Goal: Navigation & Orientation: Find specific page/section

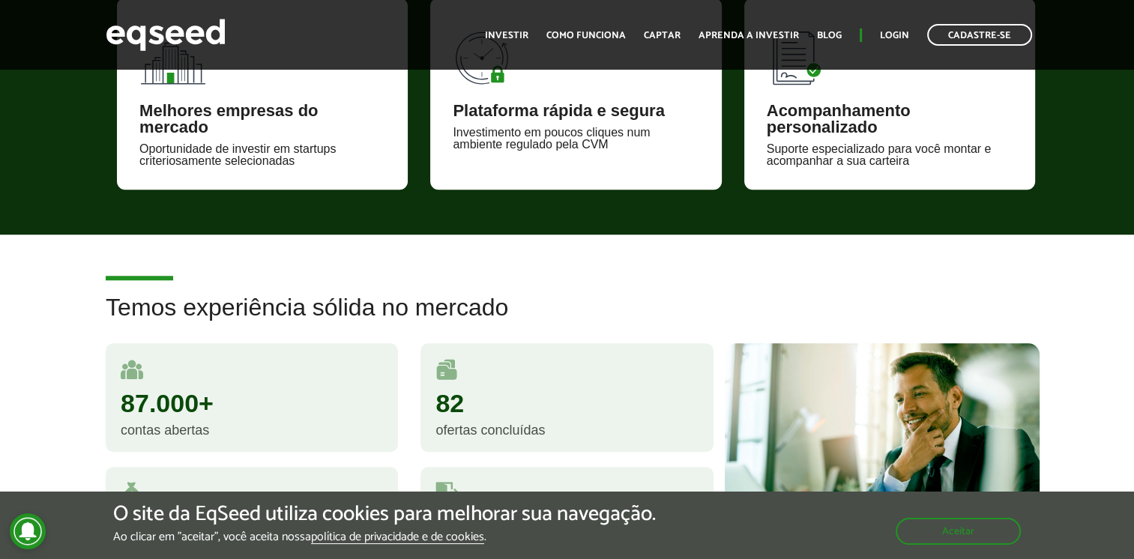
scroll to position [824, 0]
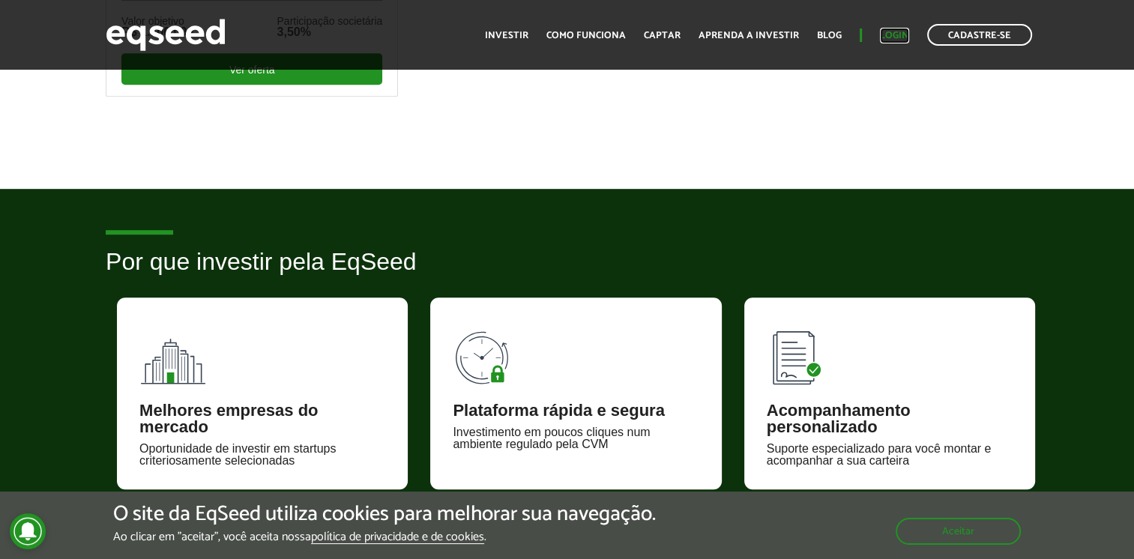
click at [893, 40] on link "Login" at bounding box center [894, 36] width 29 height 10
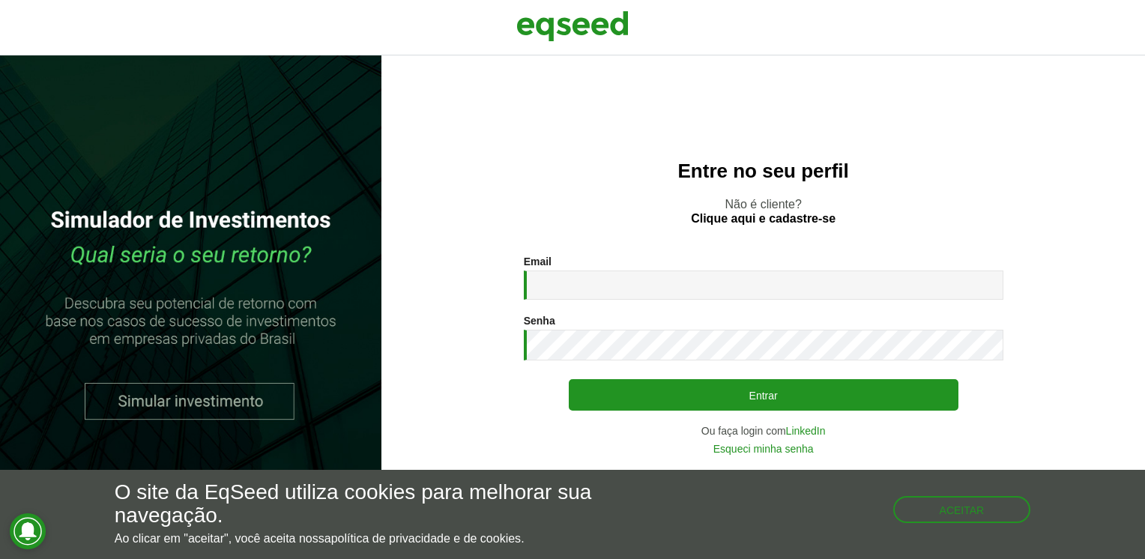
click at [0, 558] on nordpass-portal at bounding box center [0, 559] width 0 height 0
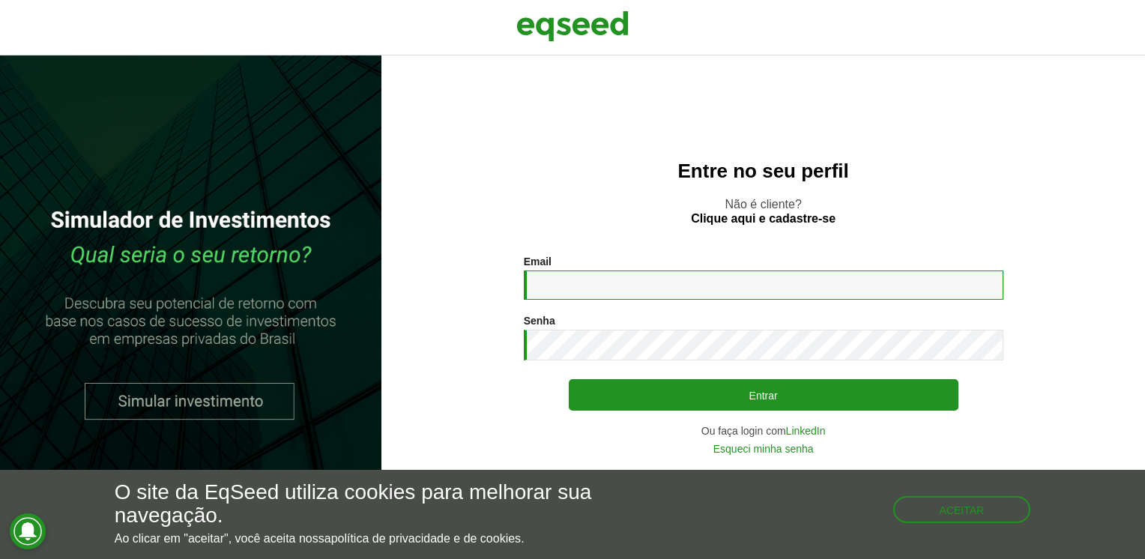
type input "**********"
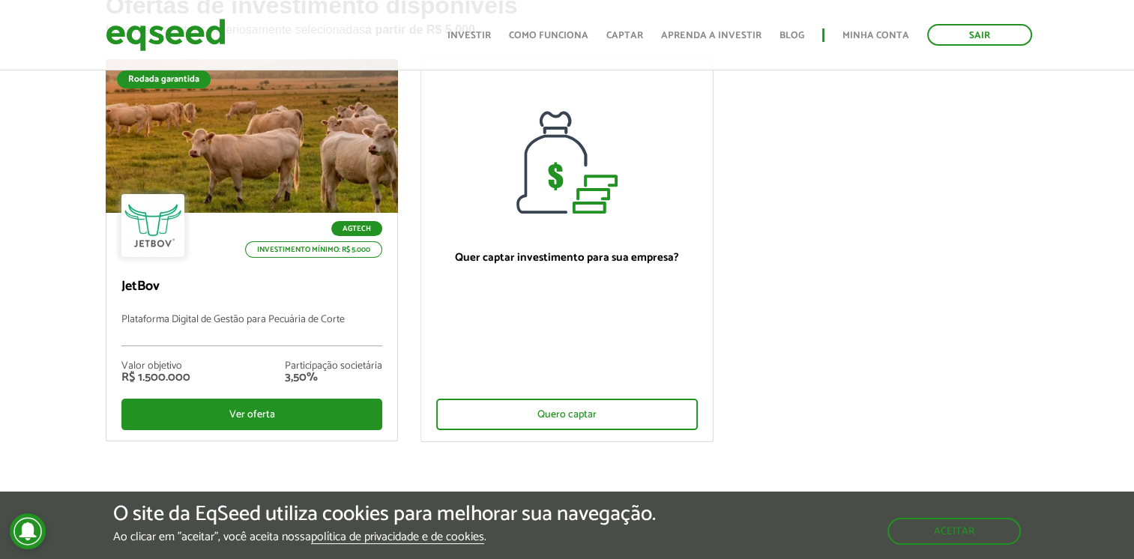
scroll to position [150, 0]
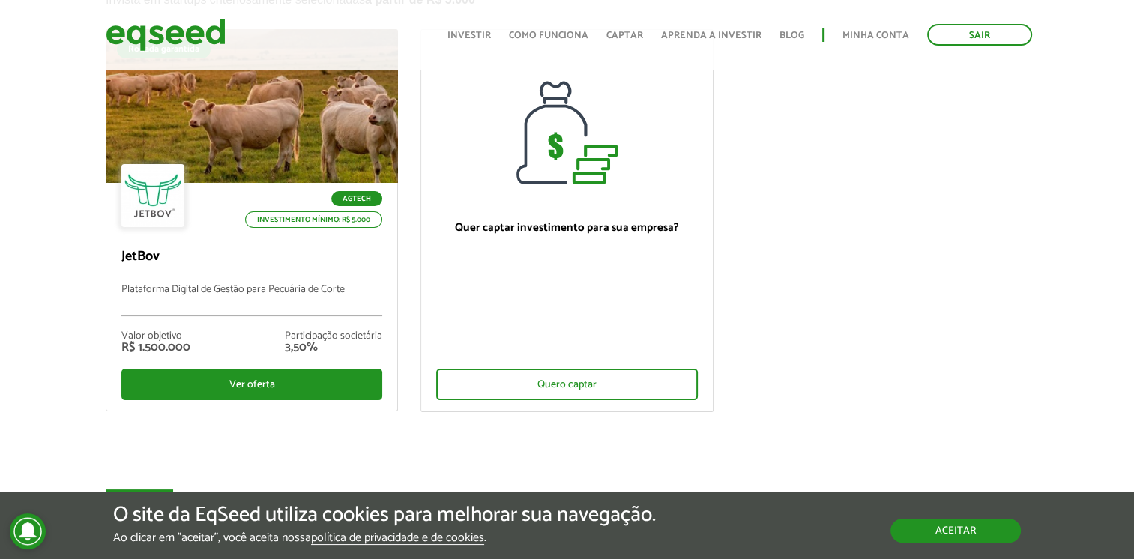
click at [977, 519] on button "Aceitar" at bounding box center [955, 531] width 130 height 24
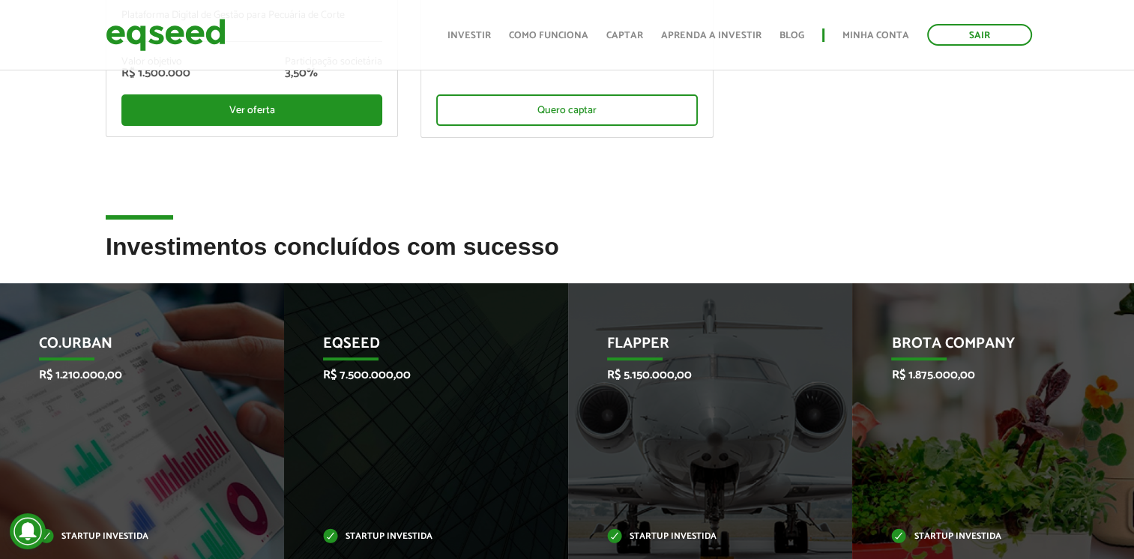
scroll to position [450, 0]
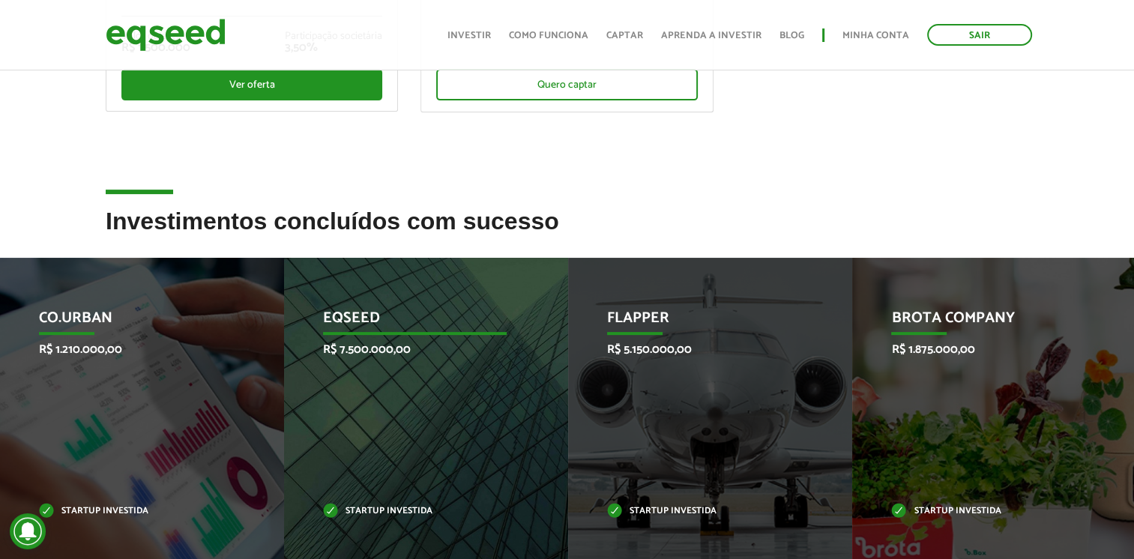
click at [361, 511] on p "Startup investida" at bounding box center [414, 511] width 183 height 8
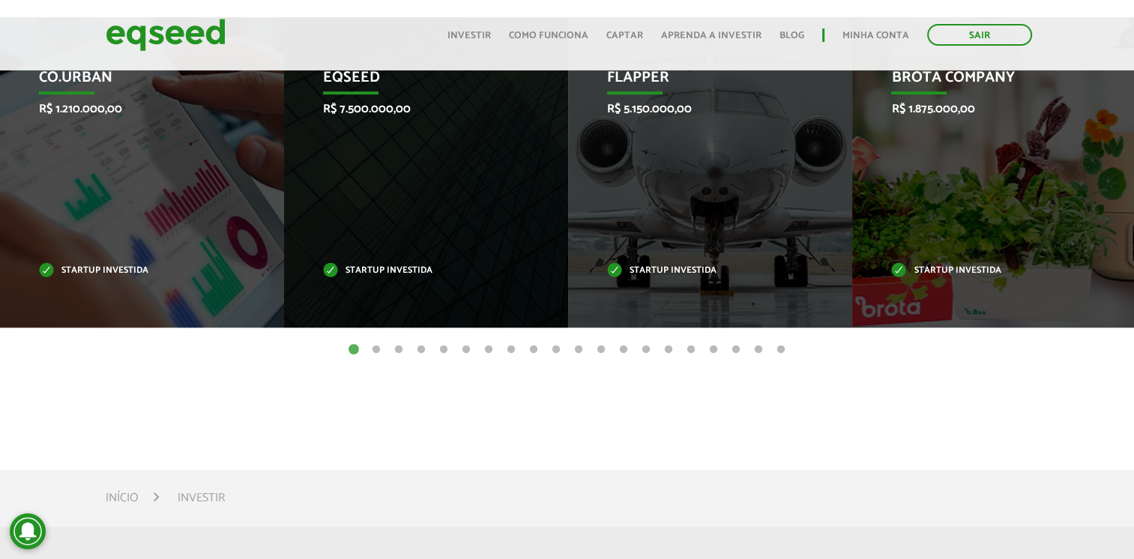
scroll to position [749, 0]
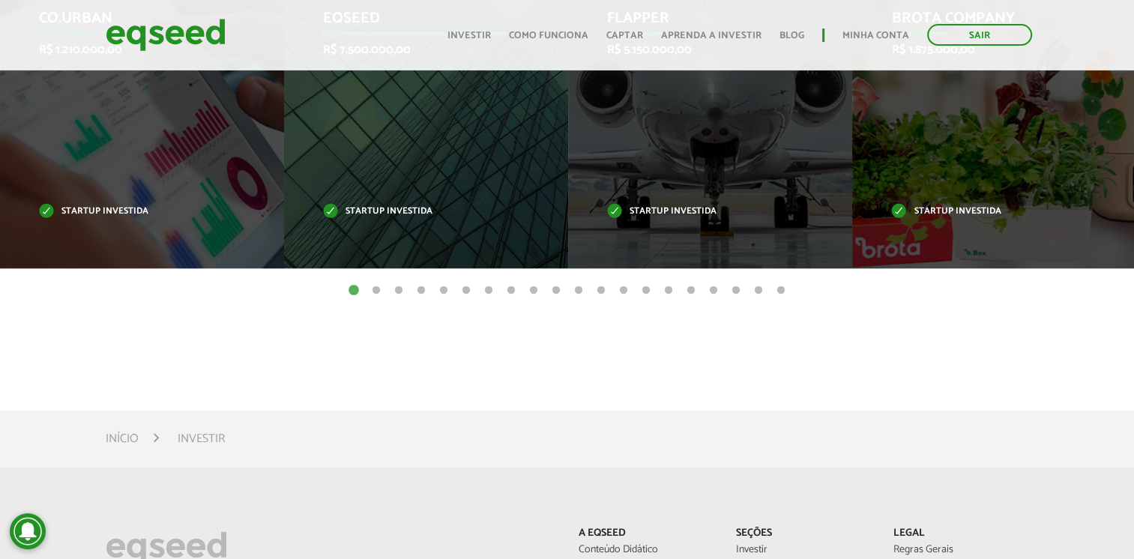
click at [382, 214] on p "Startup investida" at bounding box center [414, 212] width 183 height 8
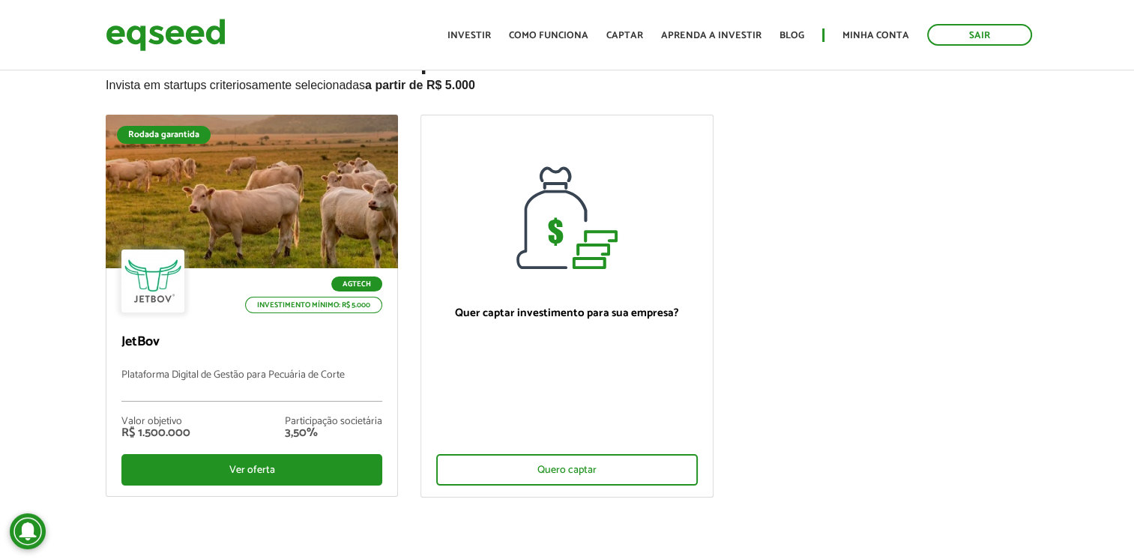
scroll to position [0, 0]
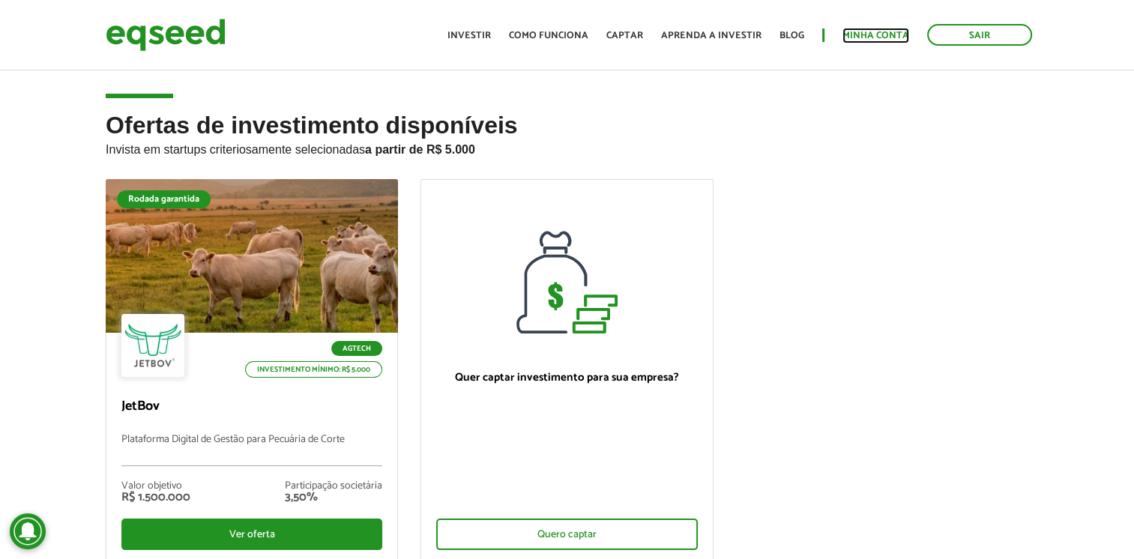
click at [863, 35] on link "Minha conta" at bounding box center [875, 36] width 67 height 10
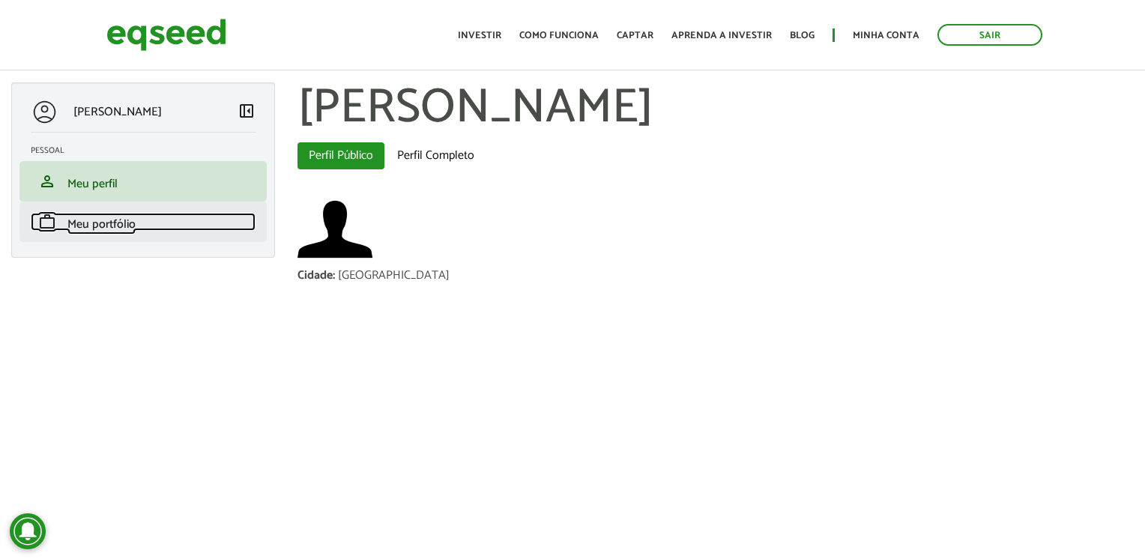
click at [109, 225] on span "Meu portfólio" at bounding box center [101, 224] width 68 height 20
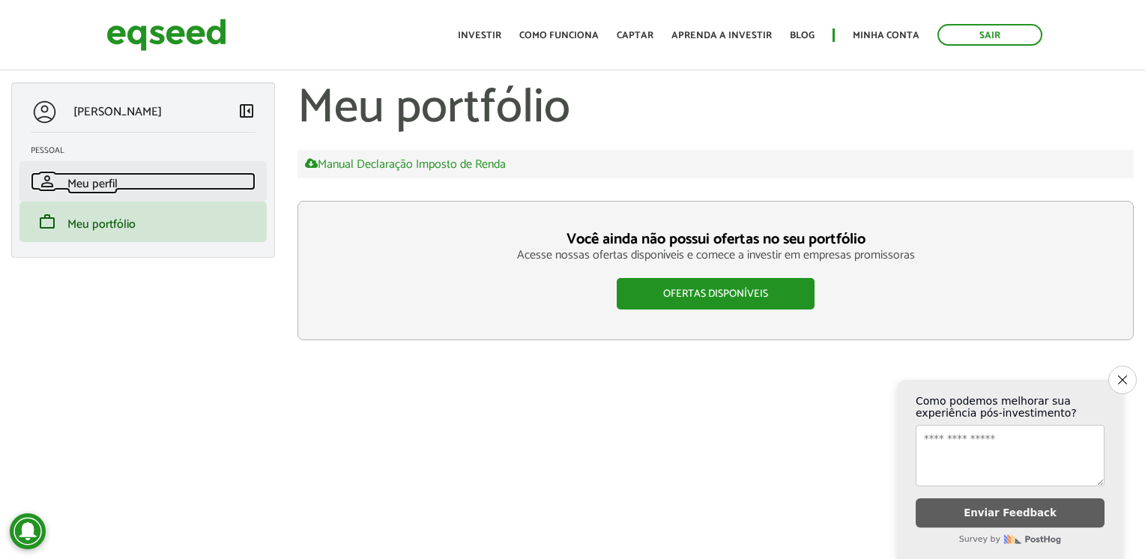
click at [99, 175] on span "Meu perfil" at bounding box center [92, 184] width 50 height 20
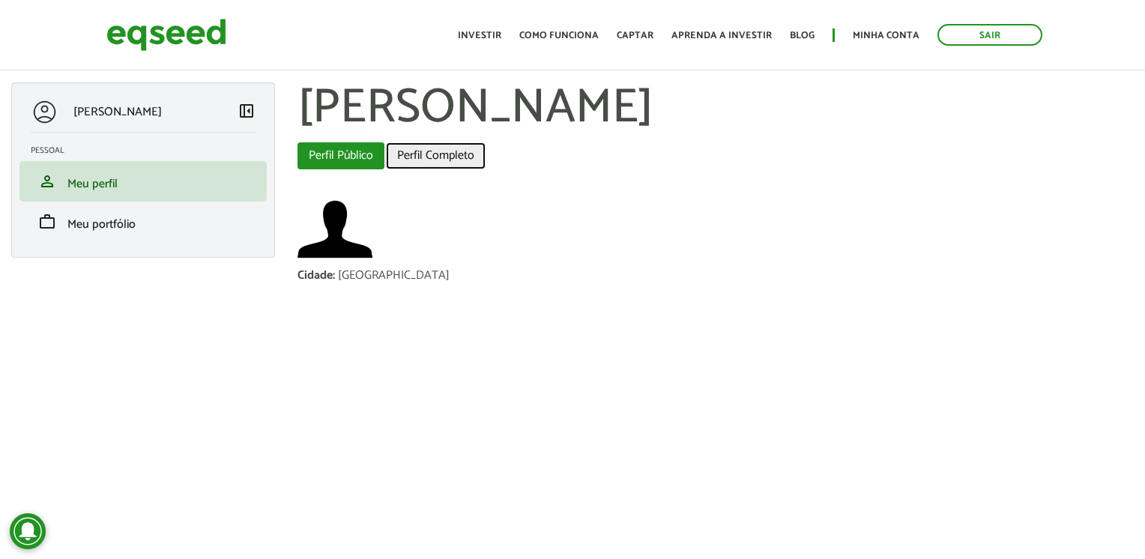
click at [420, 150] on link "Perfil Completo" at bounding box center [436, 155] width 100 height 27
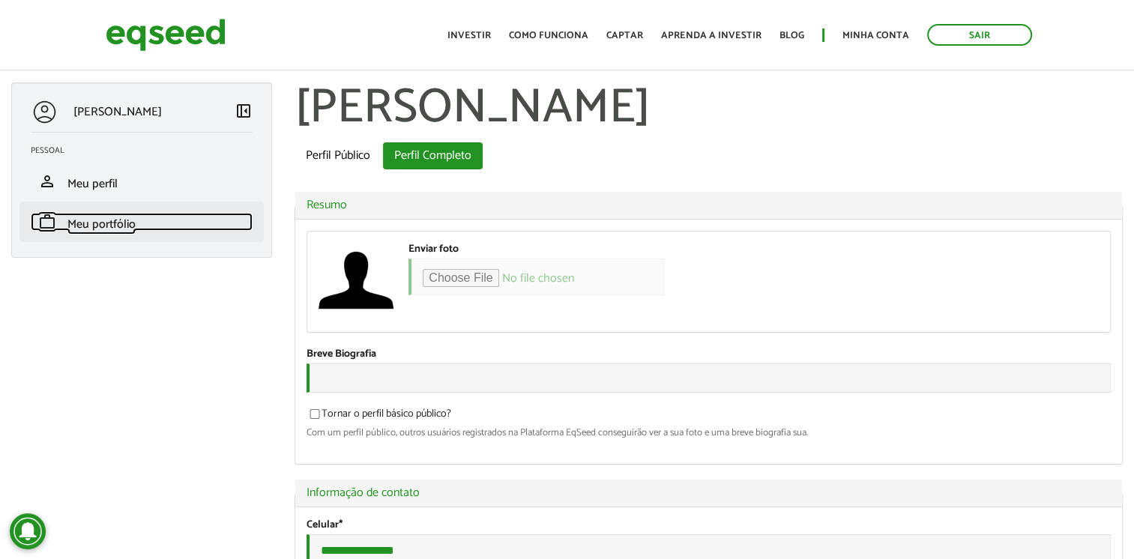
click at [135, 225] on span "Meu portfólio" at bounding box center [101, 224] width 68 height 20
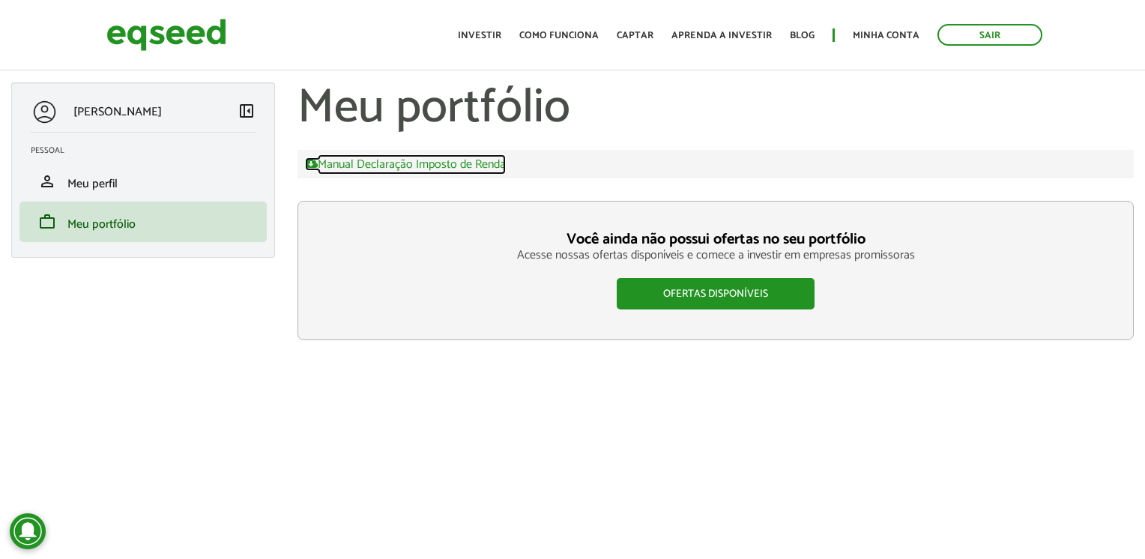
click at [433, 163] on link "Manual Declaração Imposto de Renda" at bounding box center [405, 163] width 201 height 13
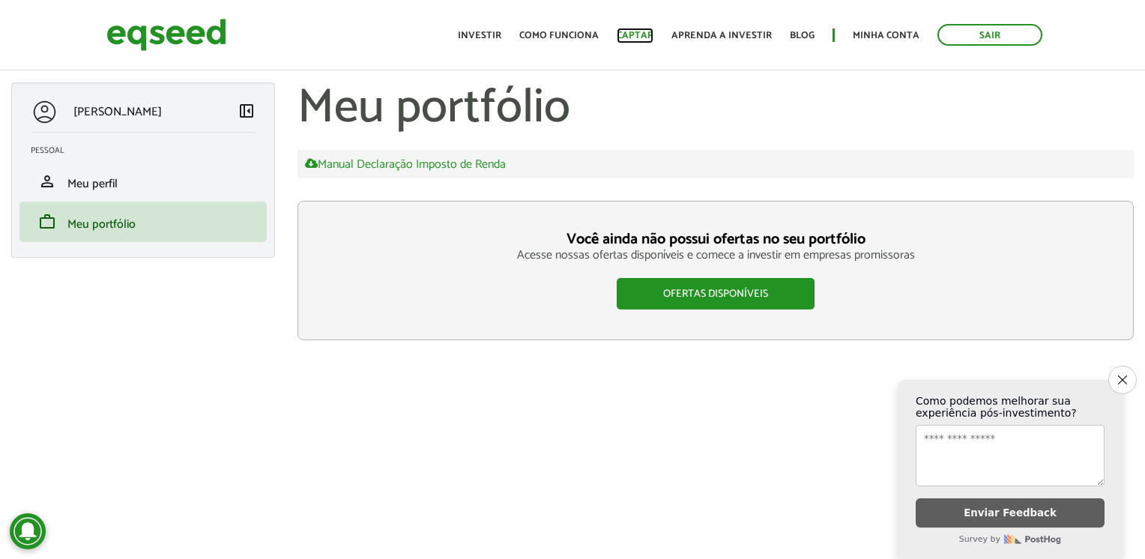
click at [636, 37] on link "Captar" at bounding box center [635, 36] width 37 height 10
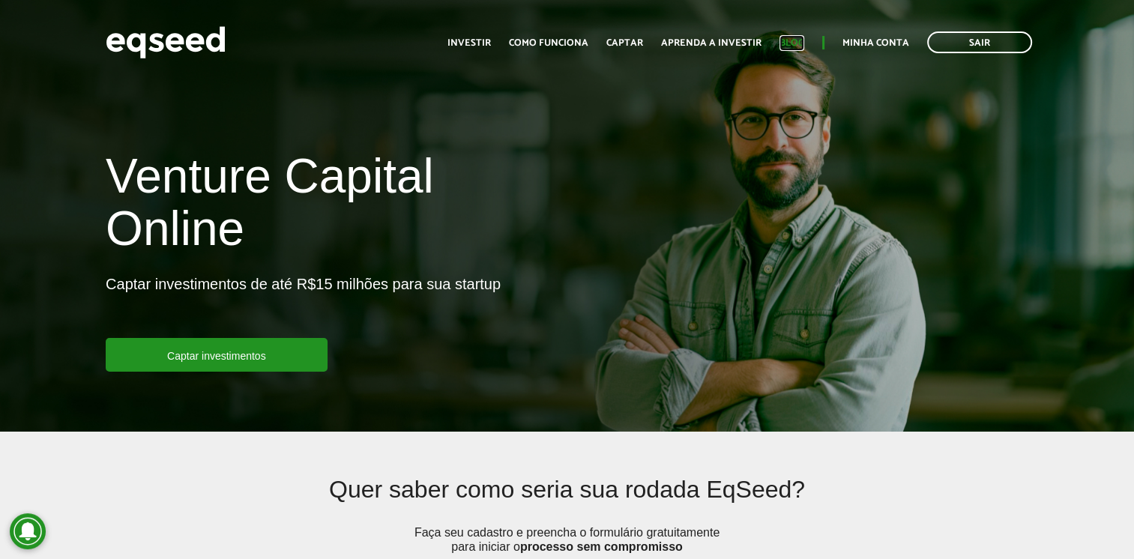
click at [784, 43] on link "Blog" at bounding box center [791, 43] width 25 height 10
click at [978, 41] on link "Sair" at bounding box center [979, 42] width 105 height 22
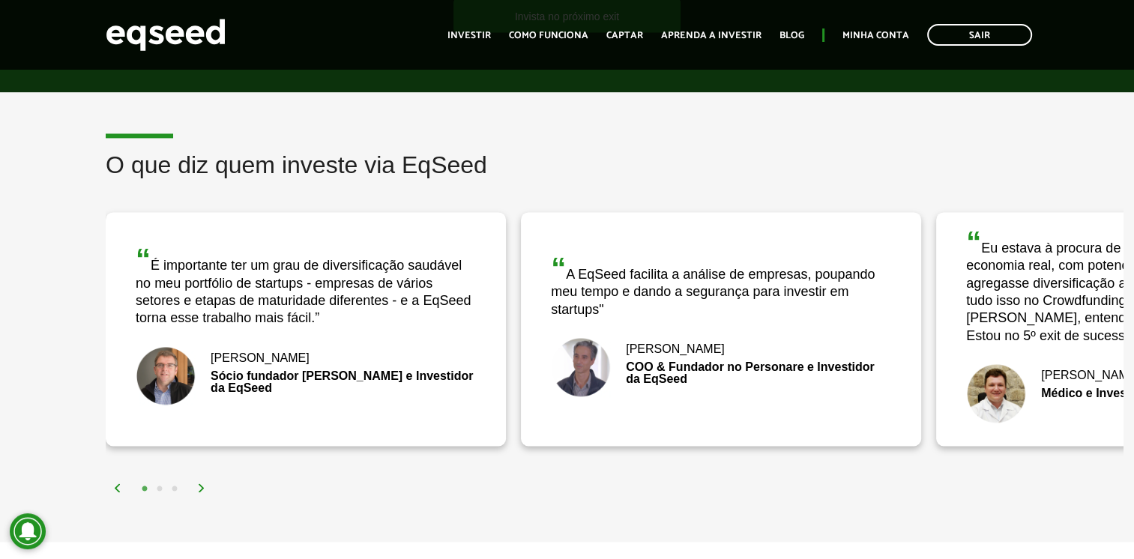
scroll to position [2248, 0]
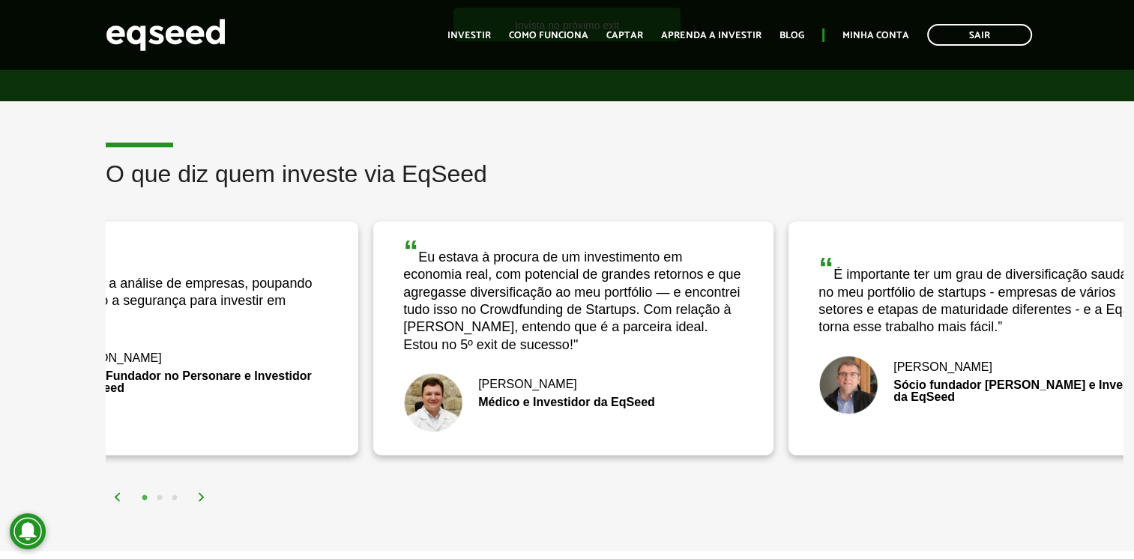
drag, startPoint x: 929, startPoint y: 334, endPoint x: 367, endPoint y: 335, distance: 562.9
click at [367, 335] on div "“ A EqSeed facilita a análise de empresas, poupando meu tempo e dando a seguran…" at bounding box center [373, 338] width 3322 height 256
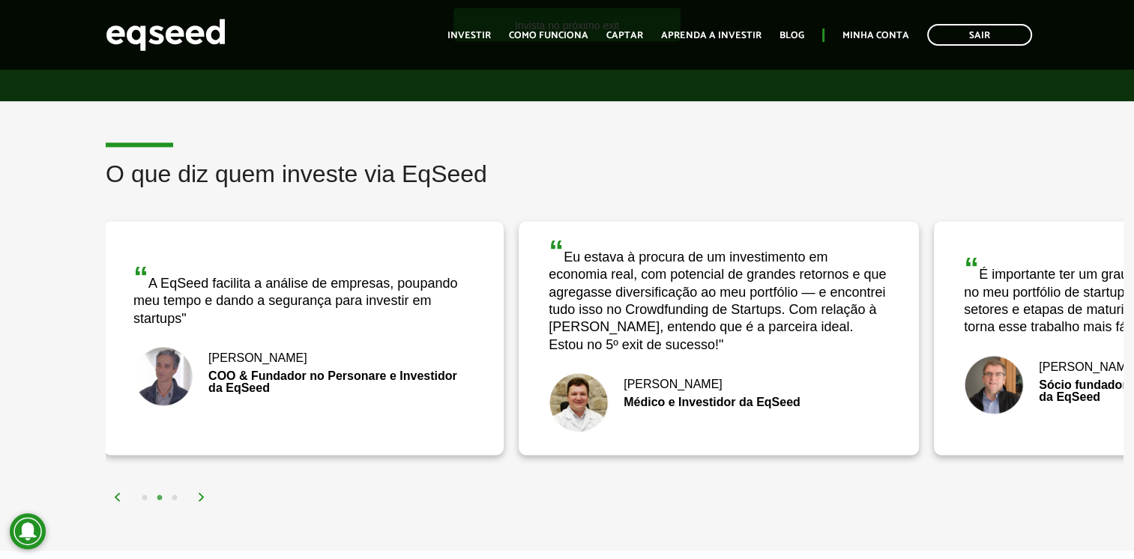
drag, startPoint x: 932, startPoint y: 265, endPoint x: 758, endPoint y: 304, distance: 178.0
click at [758, 304] on div "“ A EqSeed facilita a análise de empresas, poupando meu tempo e dando a seguran…" at bounding box center [519, 338] width 3322 height 256
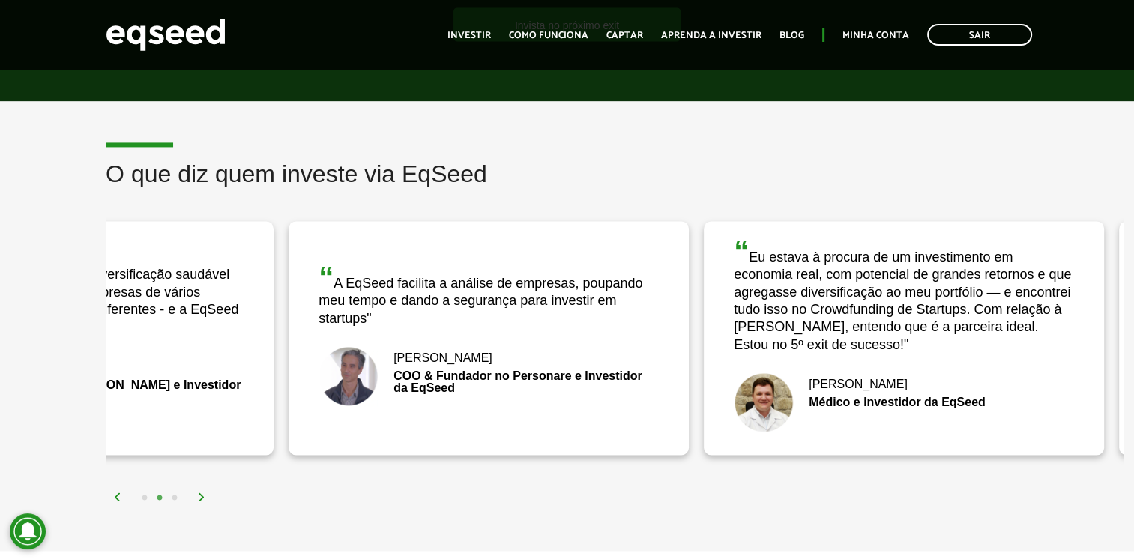
drag, startPoint x: 444, startPoint y: 322, endPoint x: 814, endPoint y: 282, distance: 371.7
click at [689, 282] on div "“ A EqSeed facilita a análise de empresas, poupando meu tempo e dando a seguran…" at bounding box center [489, 338] width 400 height 234
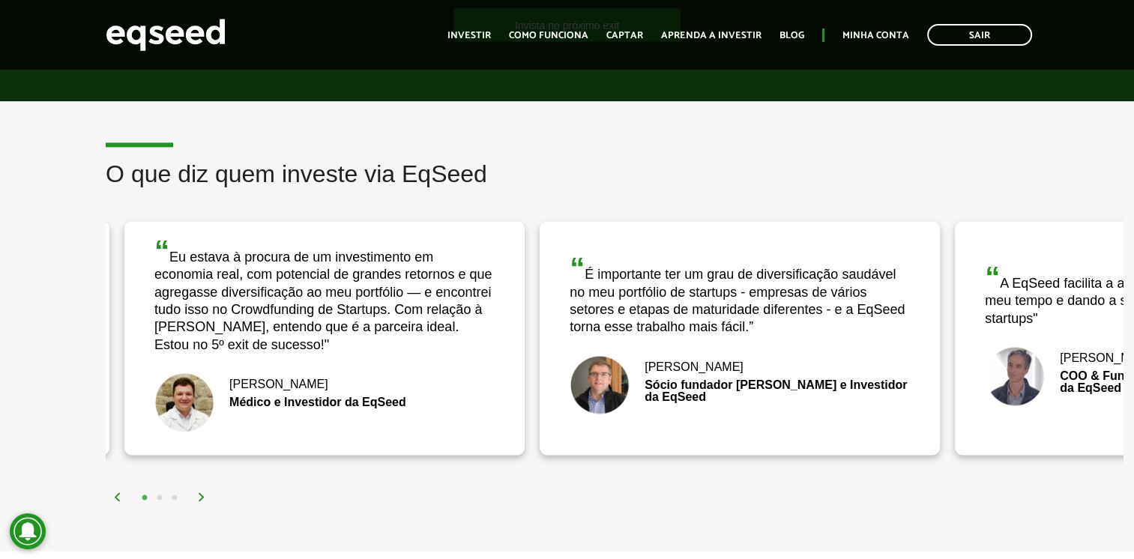
drag, startPoint x: 356, startPoint y: 305, endPoint x: 791, endPoint y: 290, distance: 435.0
click at [791, 290] on div "“ É importante ter um grau de diversificação saudável no meu portfólio de start…" at bounding box center [740, 294] width 340 height 83
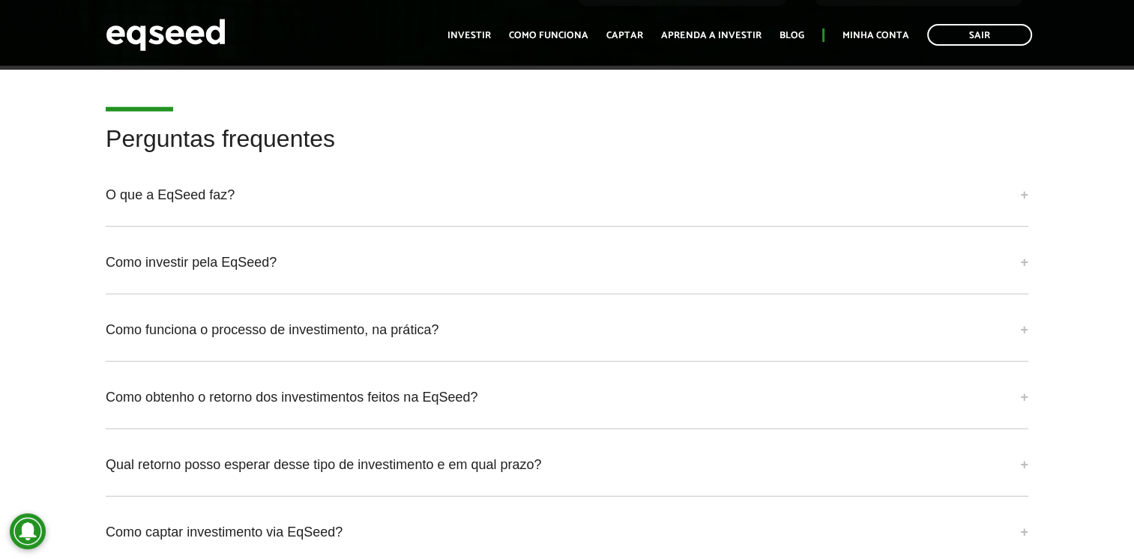
scroll to position [3747, 0]
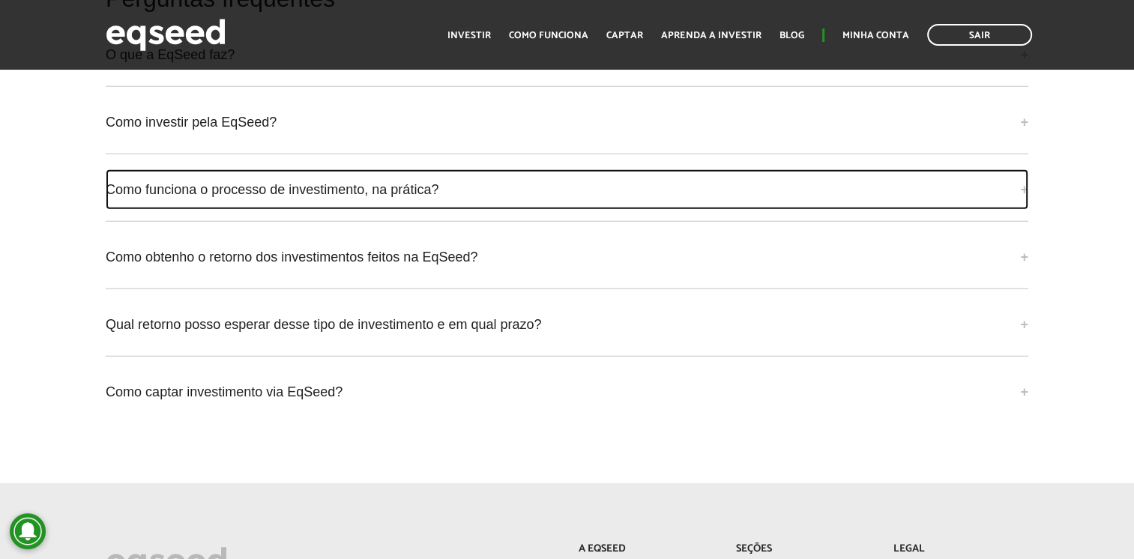
click at [1023, 172] on link "Como funciona o processo de investimento, na prática?" at bounding box center [567, 189] width 923 height 40
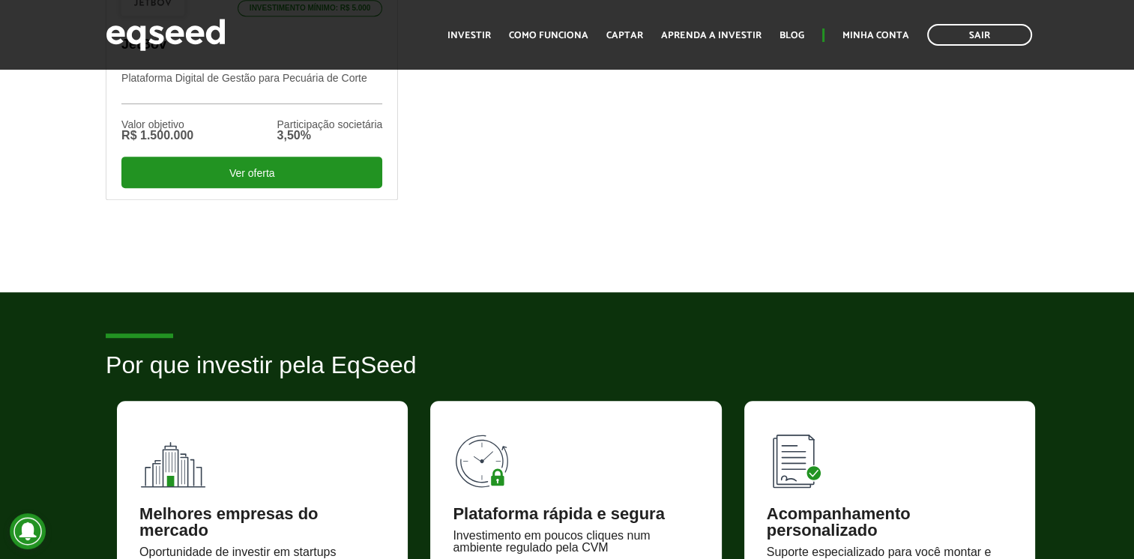
scroll to position [871, 0]
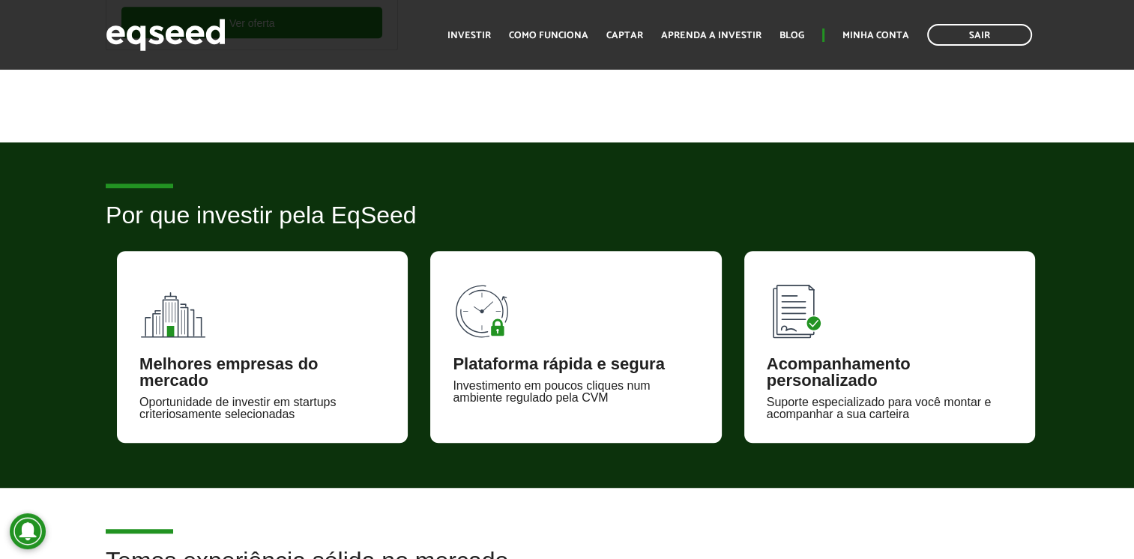
click at [803, 370] on div "Acompanhamento personalizado" at bounding box center [890, 372] width 246 height 33
click at [793, 315] on img at bounding box center [800, 307] width 67 height 67
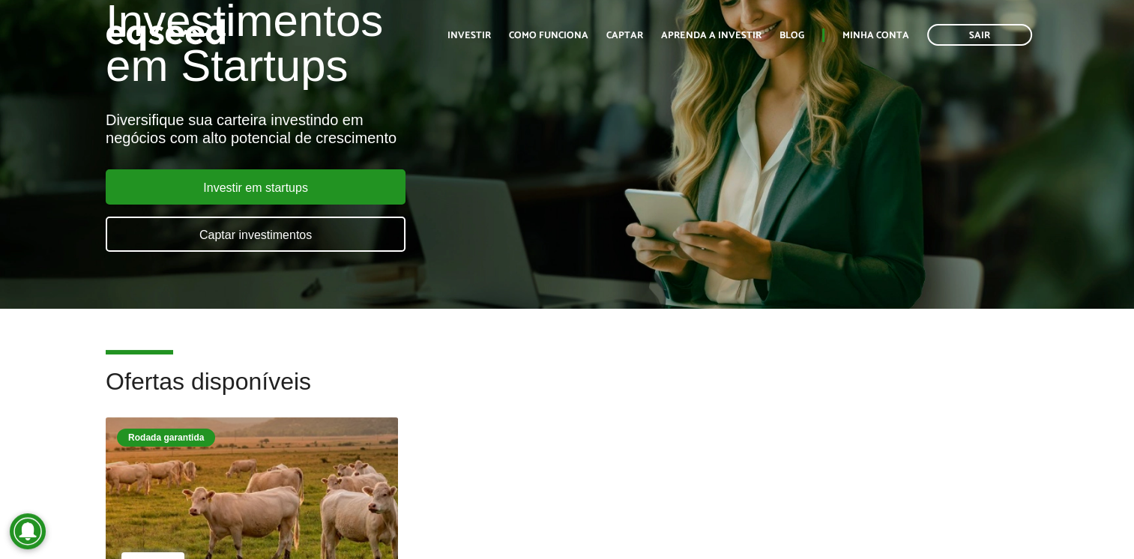
scroll to position [0, 0]
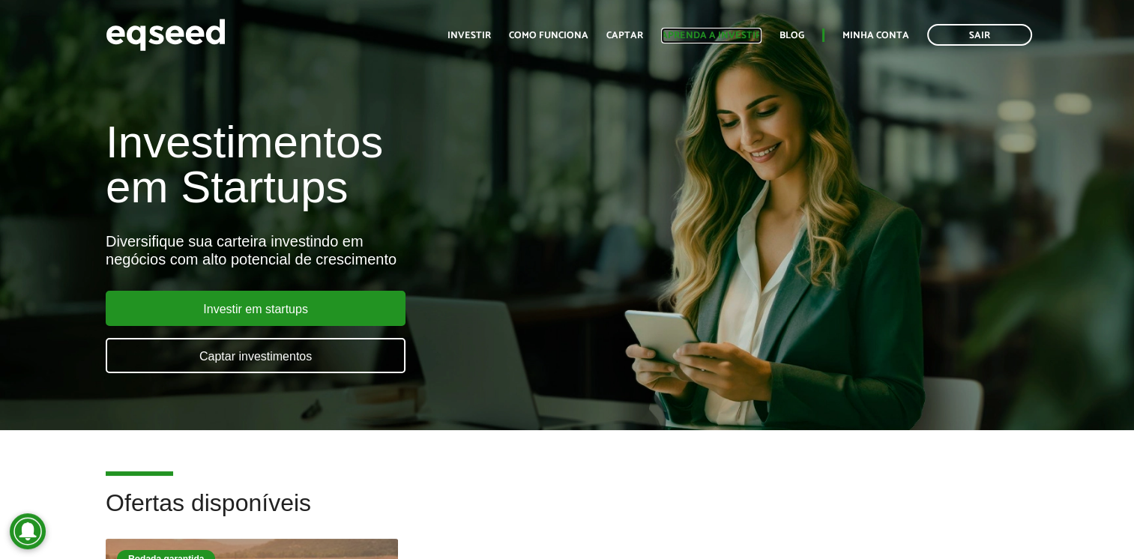
click at [732, 34] on link "Aprenda a investir" at bounding box center [711, 36] width 100 height 10
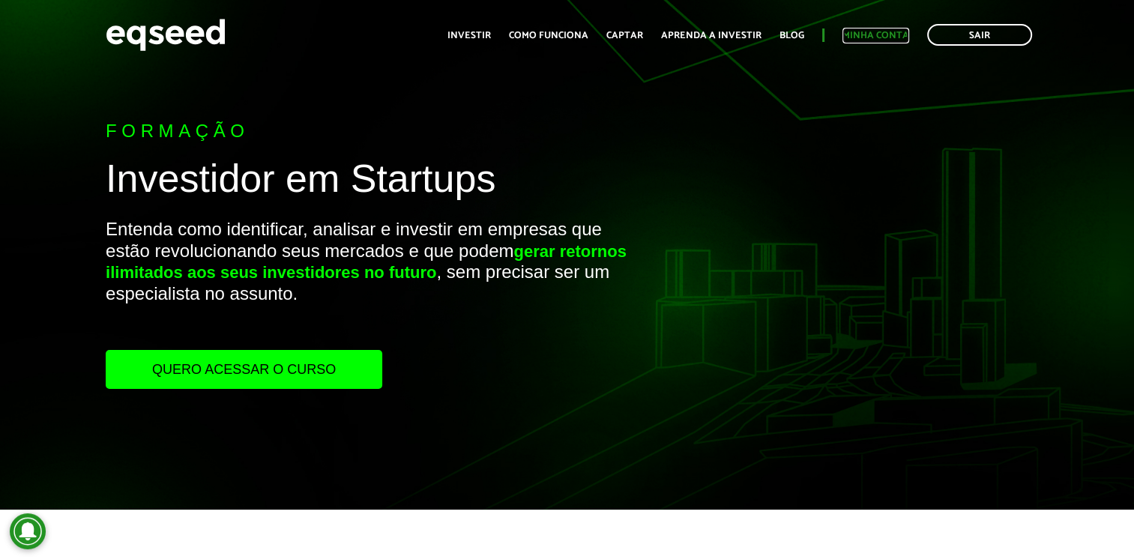
click at [872, 32] on link "Minha conta" at bounding box center [875, 36] width 67 height 10
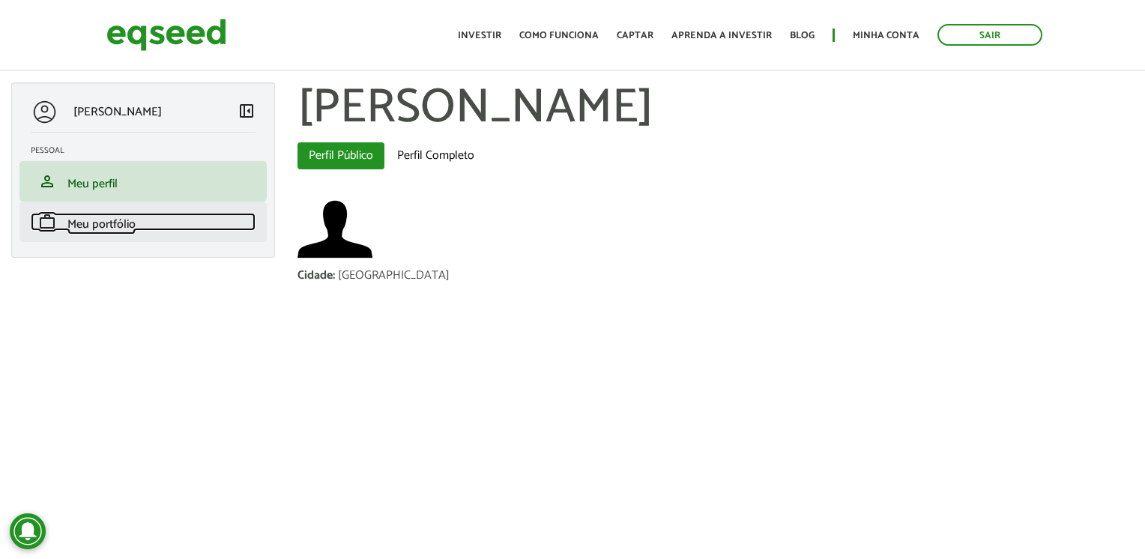
click at [104, 223] on span "Meu portfólio" at bounding box center [101, 224] width 68 height 20
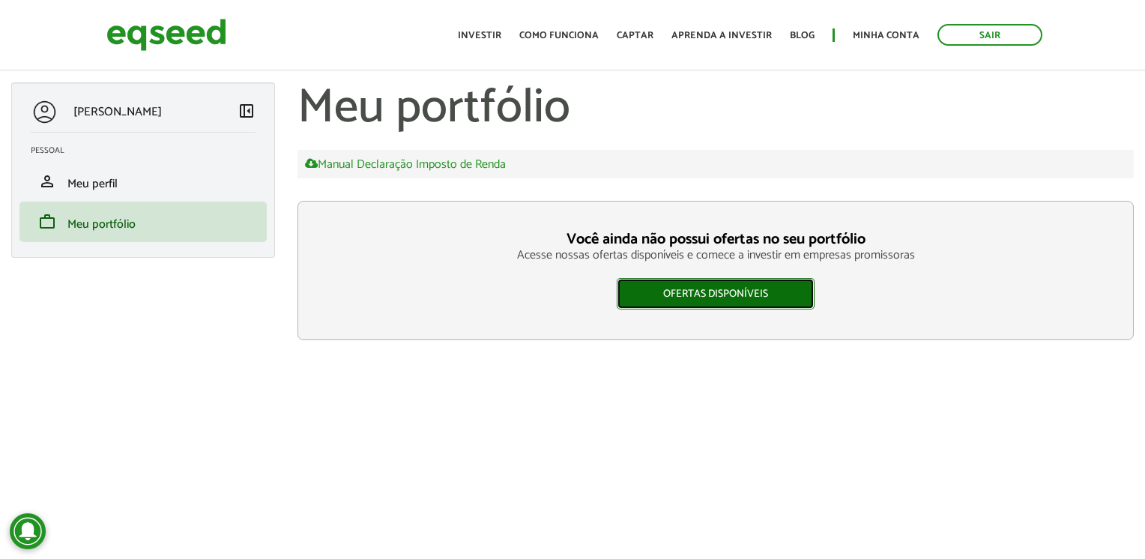
click at [708, 292] on link "Ofertas disponíveis" at bounding box center [716, 293] width 198 height 31
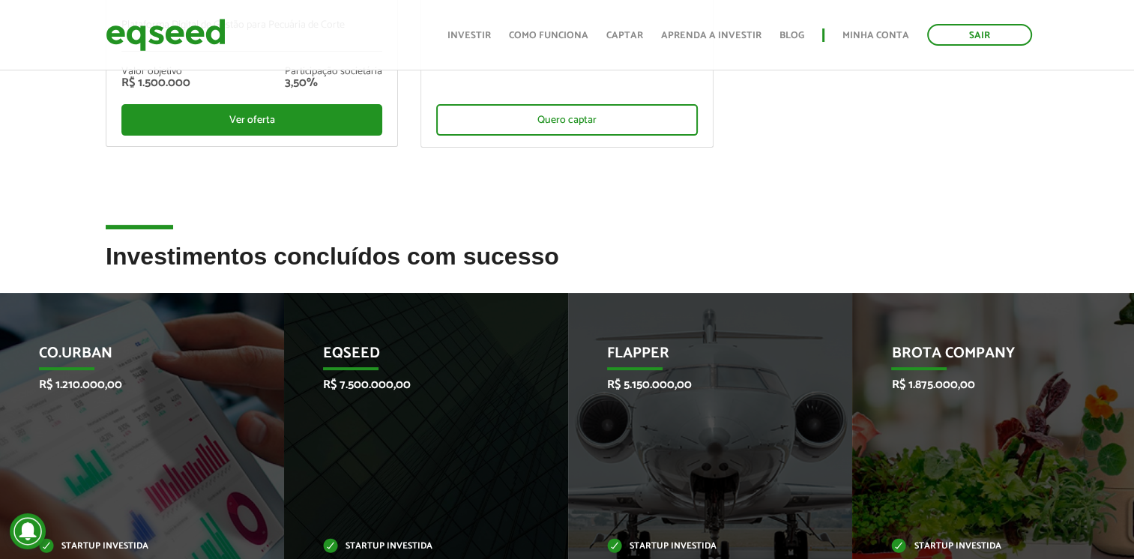
scroll to position [450, 0]
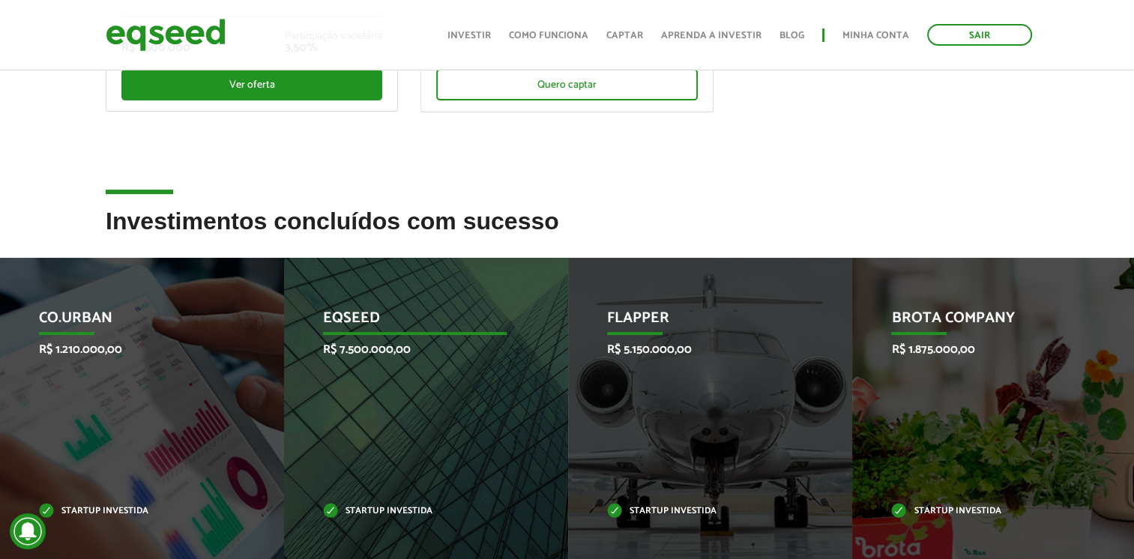
click at [363, 386] on div "EqSeed R$ 7.500.000,00 Startup investida" at bounding box center [415, 413] width 262 height 310
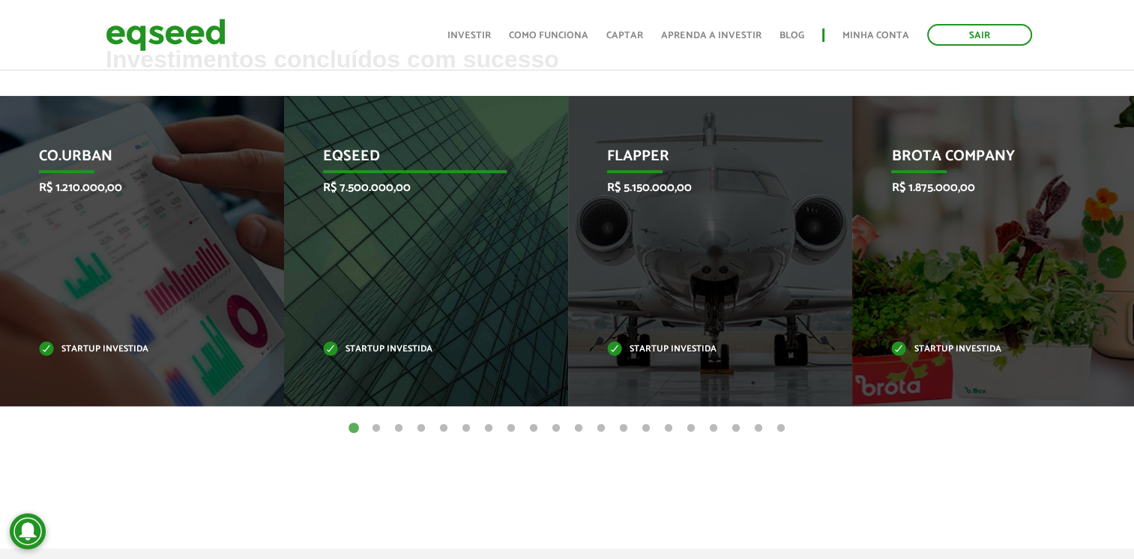
scroll to position [675, 0]
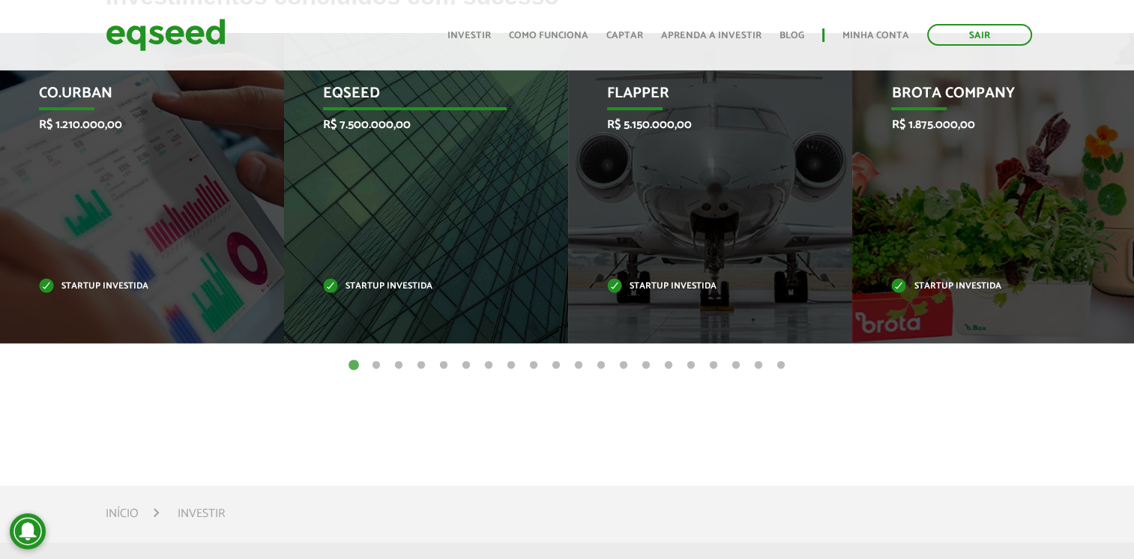
click at [367, 147] on div "EqSeed R$ 7.500.000,00 Startup investida" at bounding box center [415, 188] width 262 height 310
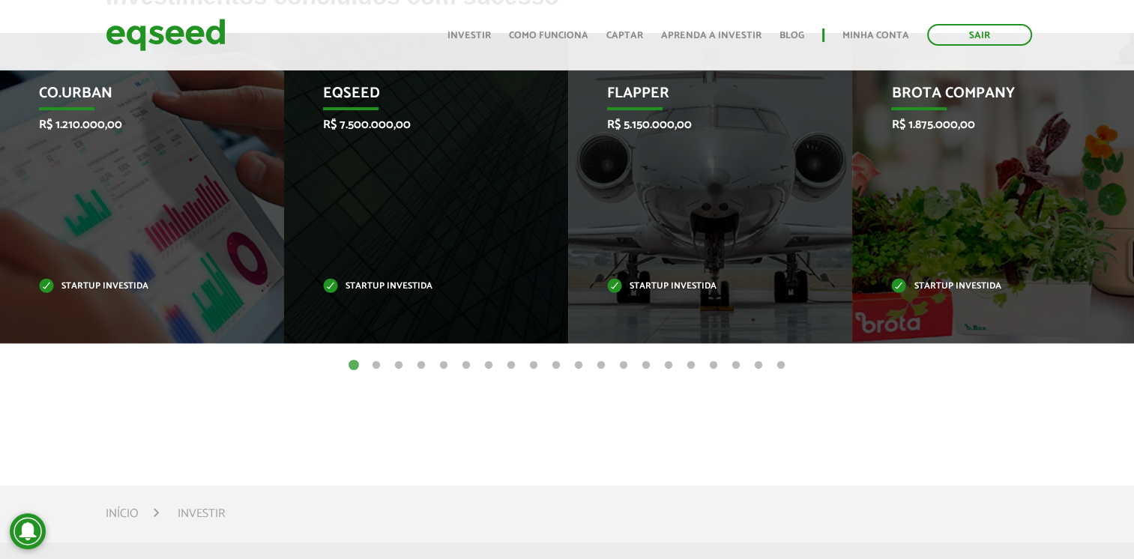
click at [779, 364] on button "20" at bounding box center [780, 365] width 15 height 15
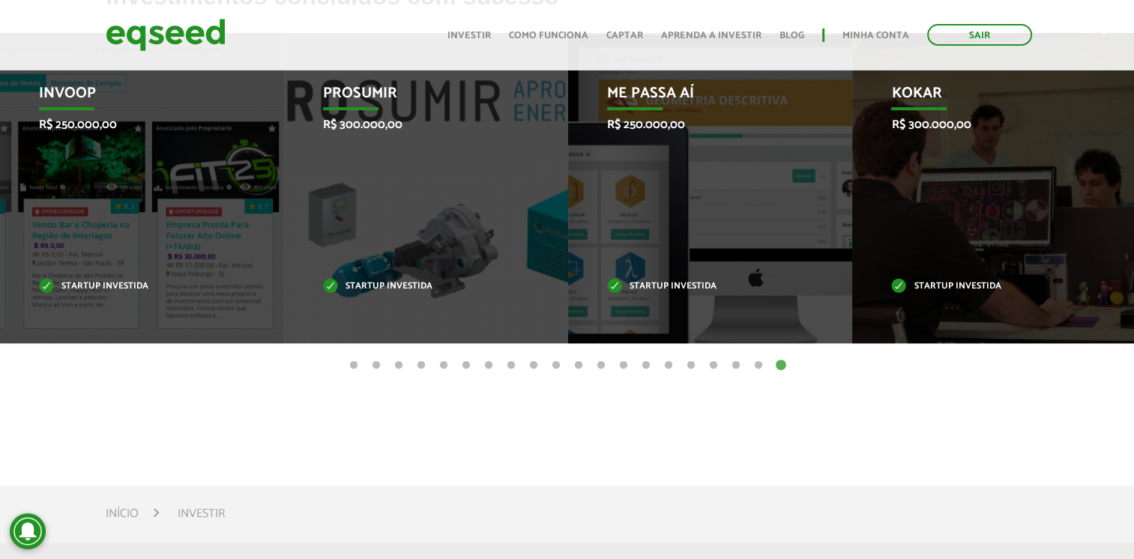
click at [351, 363] on button "1" at bounding box center [353, 365] width 15 height 15
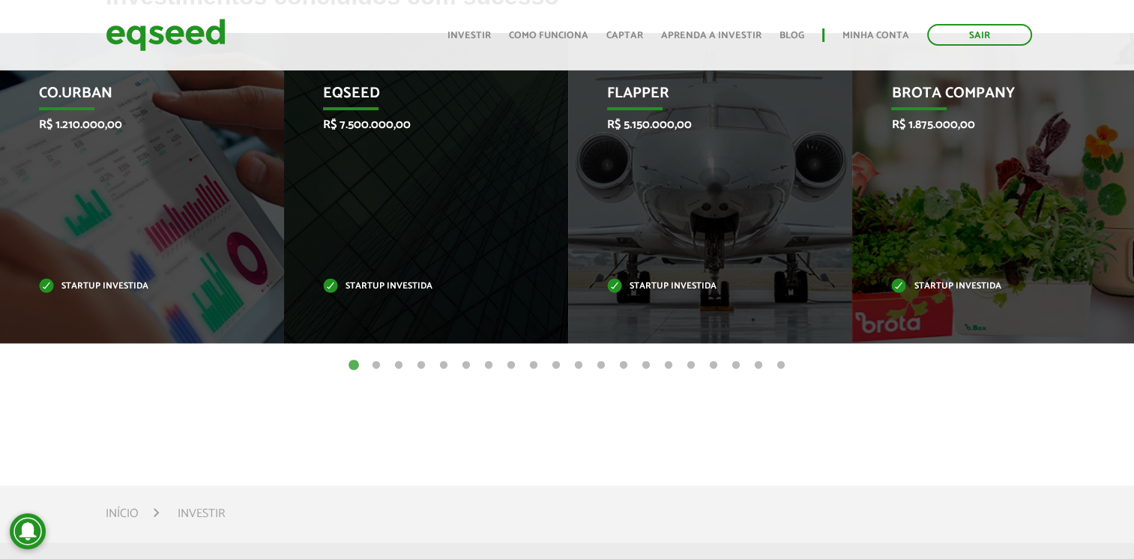
click at [380, 362] on button "2" at bounding box center [376, 365] width 15 height 15
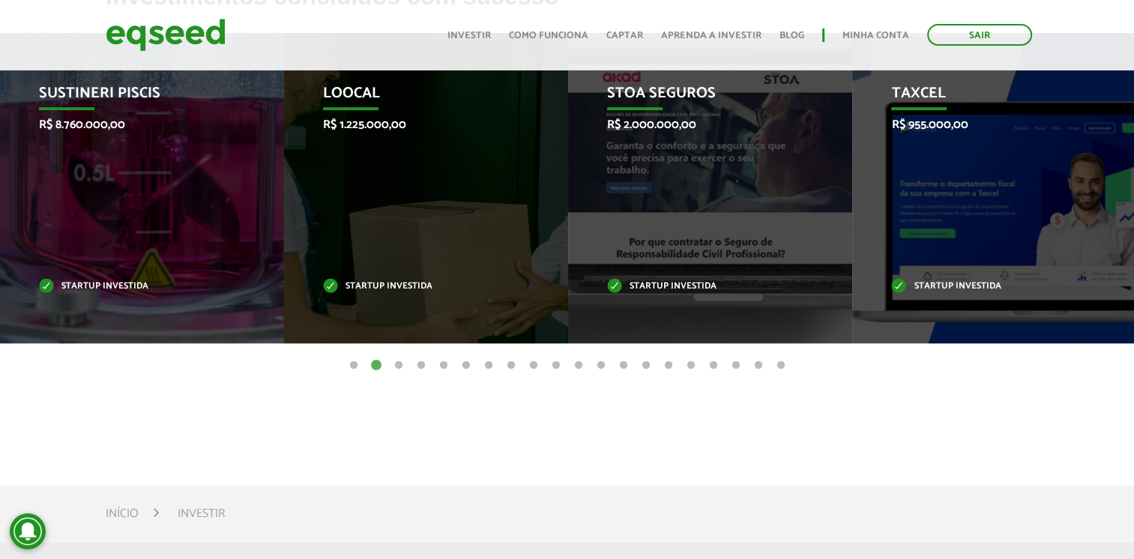
click at [352, 362] on button "1" at bounding box center [353, 365] width 15 height 15
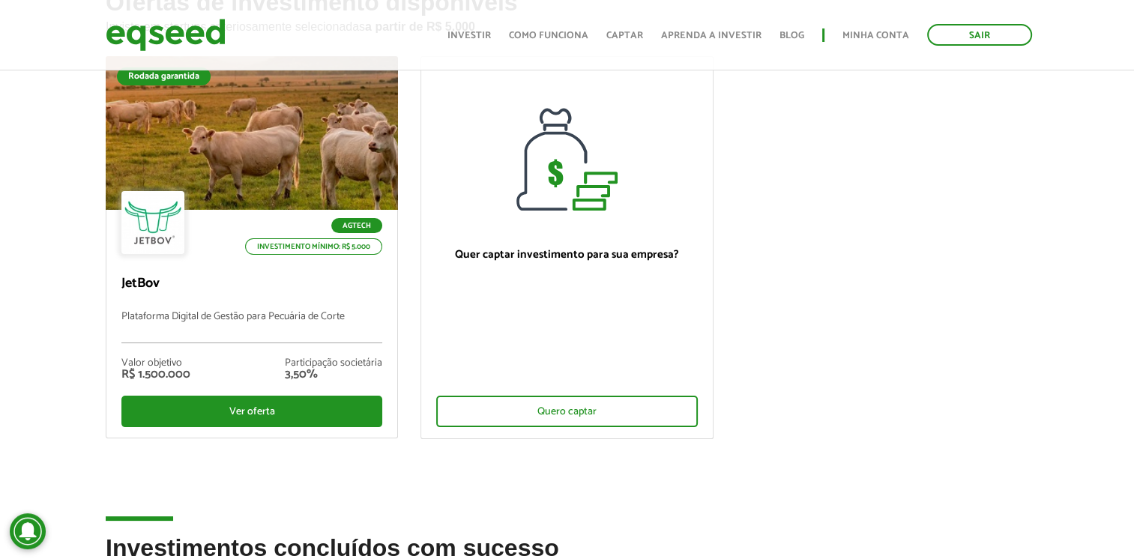
scroll to position [0, 0]
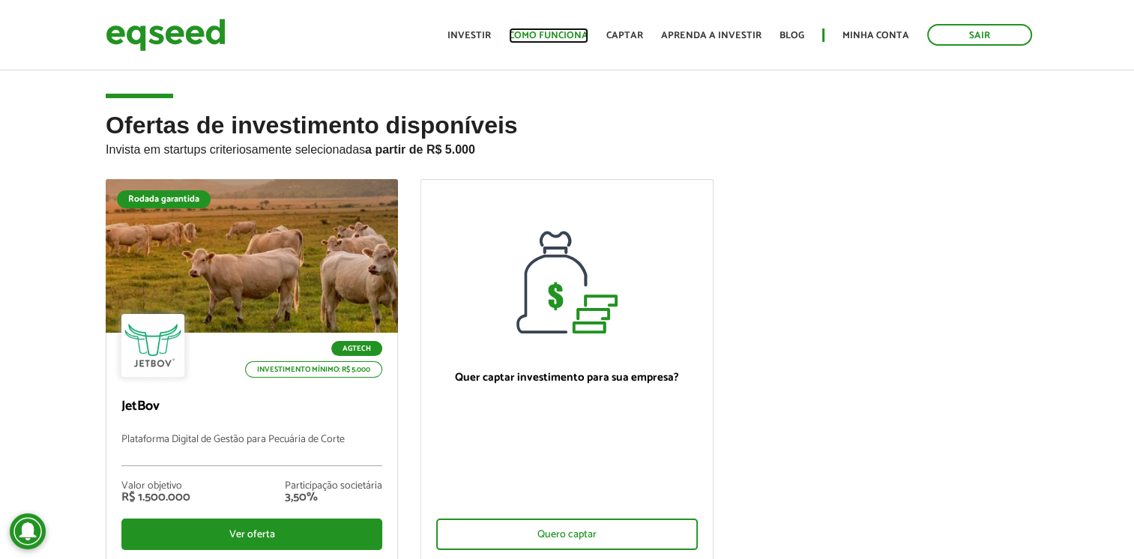
click at [555, 31] on link "Como funciona" at bounding box center [548, 36] width 79 height 10
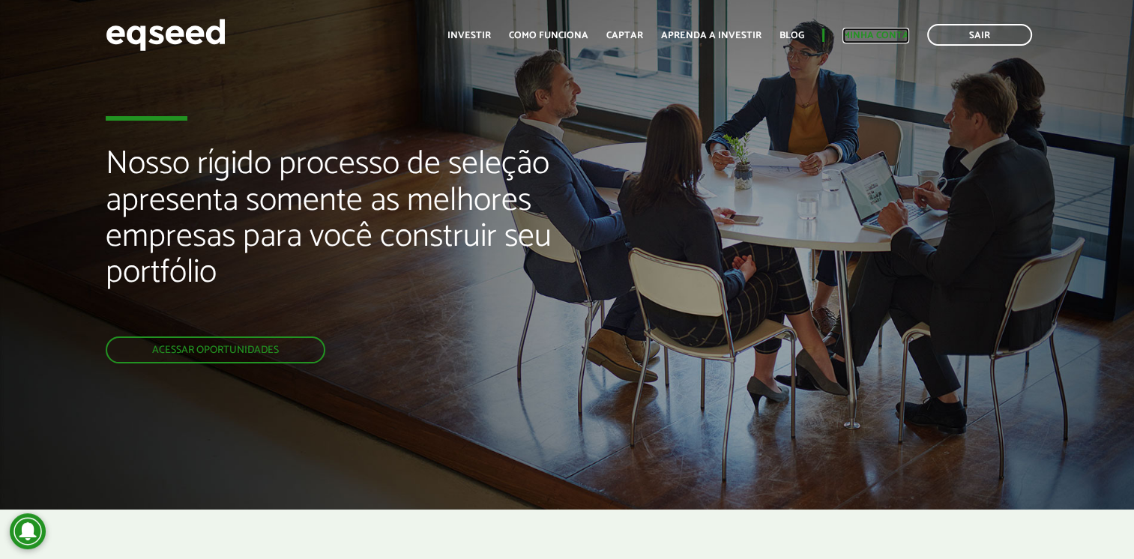
click at [880, 31] on link "Minha conta" at bounding box center [875, 36] width 67 height 10
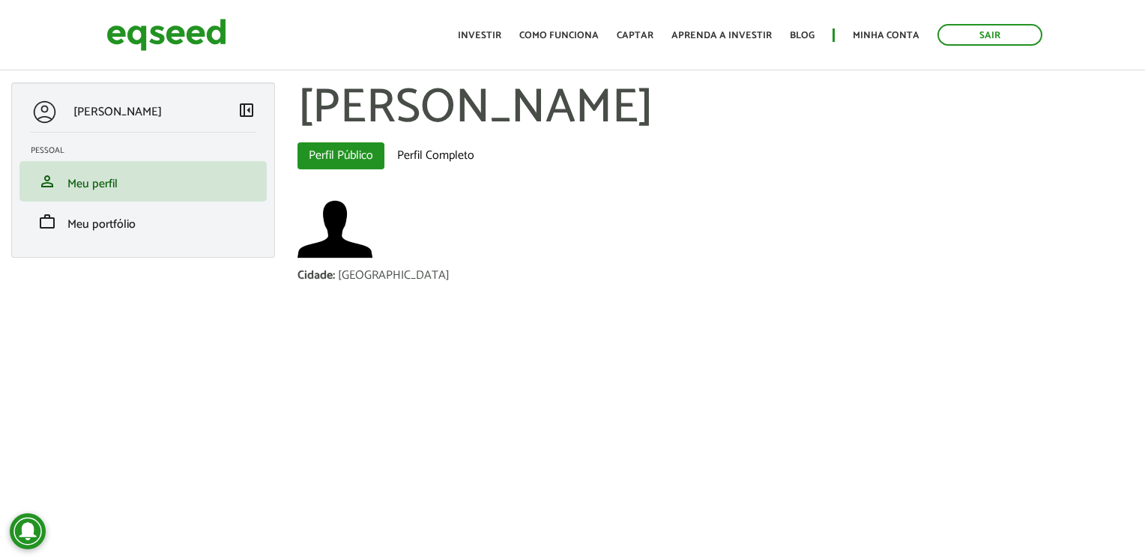
click at [239, 111] on span "left_panel_close" at bounding box center [247, 110] width 18 height 18
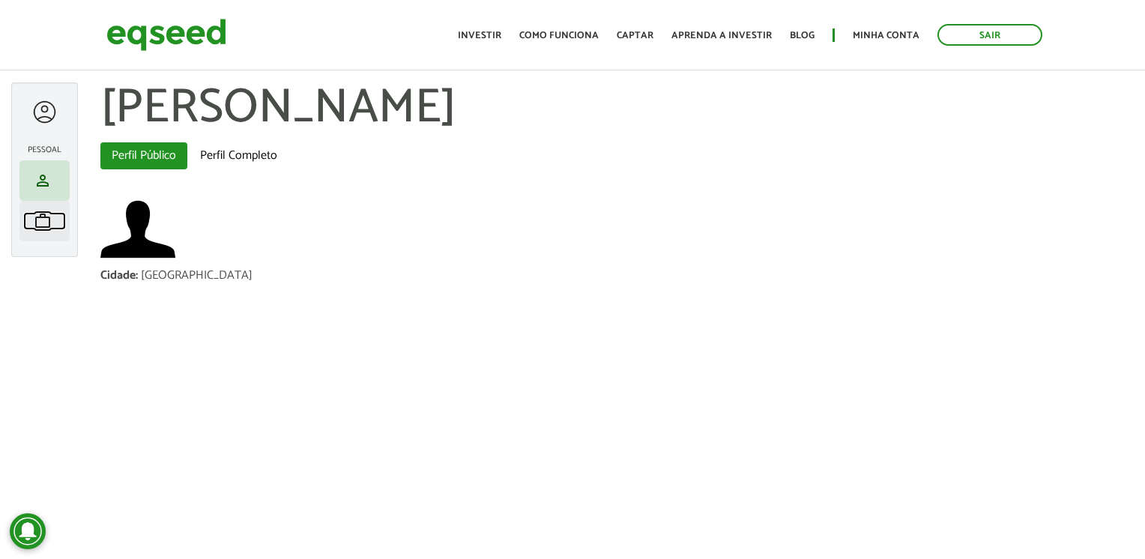
click at [40, 218] on span "work" at bounding box center [43, 221] width 18 height 18
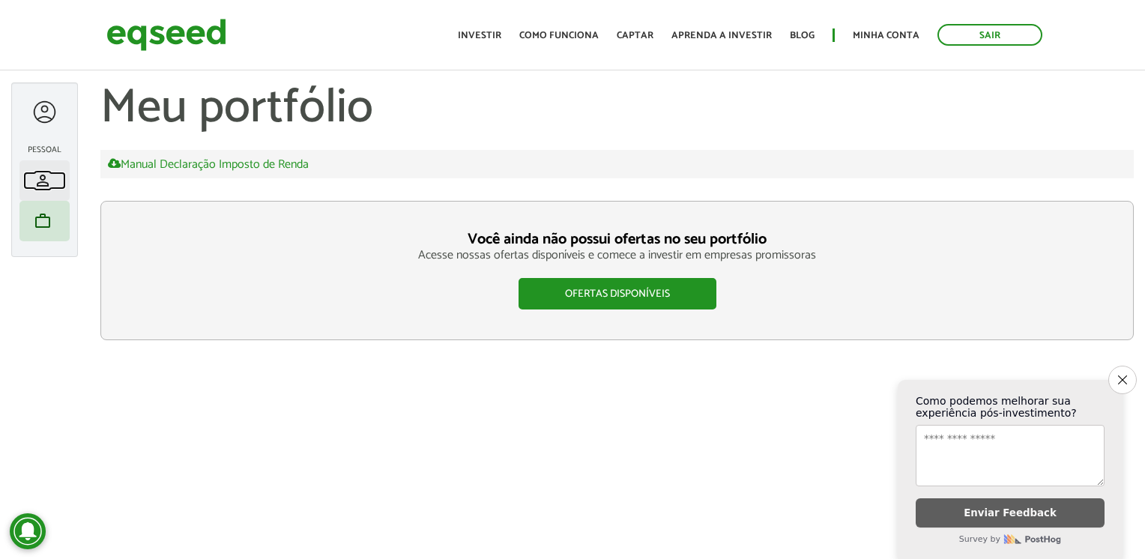
click at [31, 178] on link "person Meu perfil" at bounding box center [44, 181] width 43 height 18
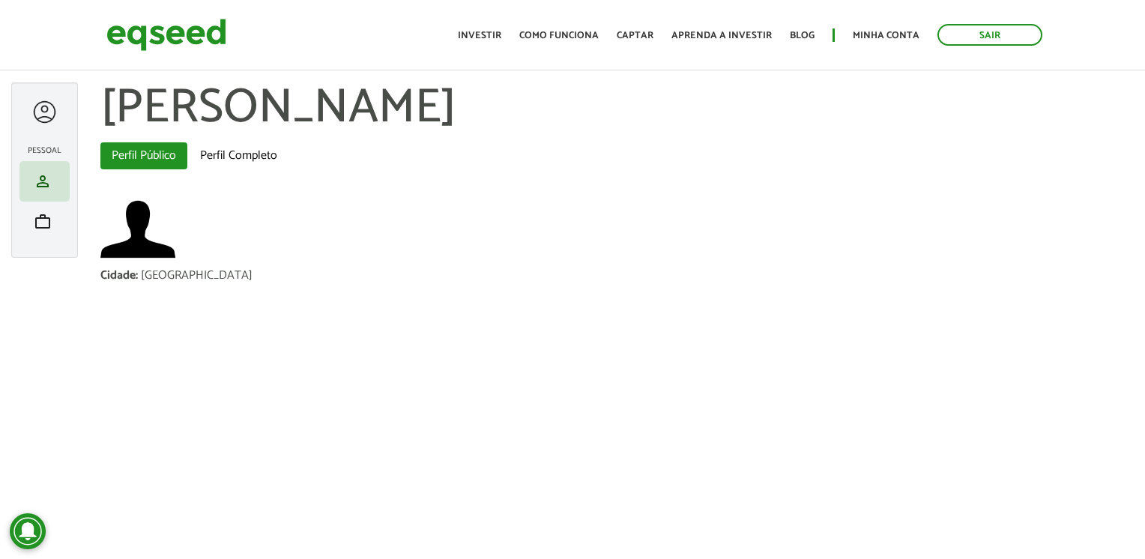
click at [43, 112] on div at bounding box center [45, 112] width 28 height 28
